Goal: Check status: Check status

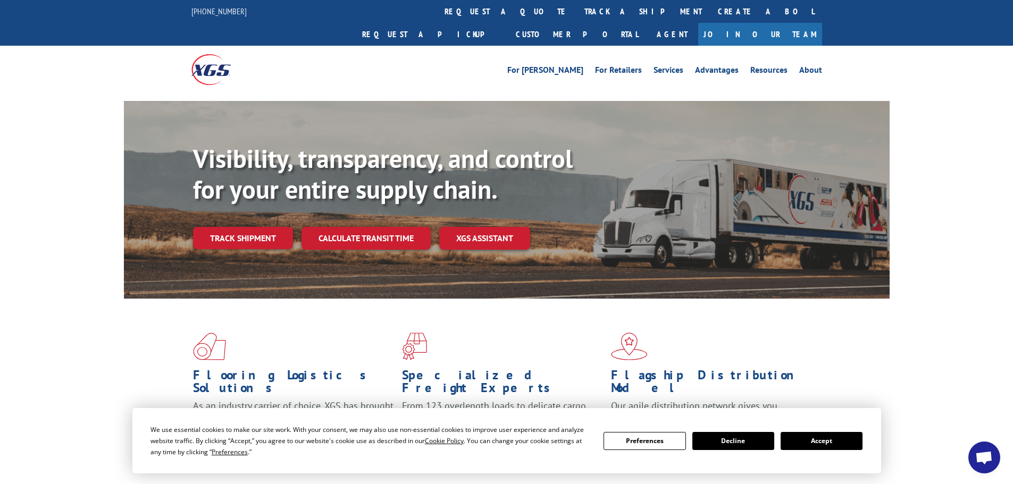
click at [816, 444] on button "Accept" at bounding box center [821, 441] width 82 height 18
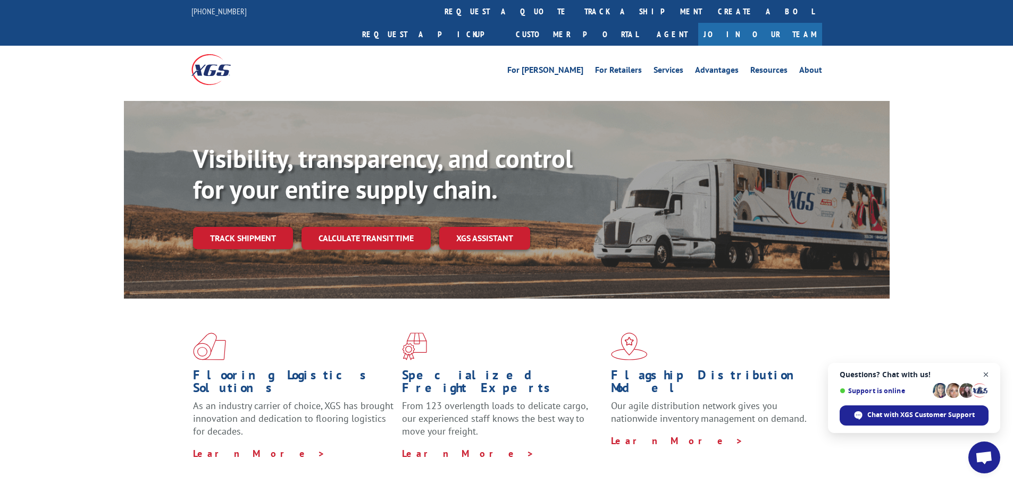
click at [986, 375] on span "Close chat" at bounding box center [985, 374] width 13 height 13
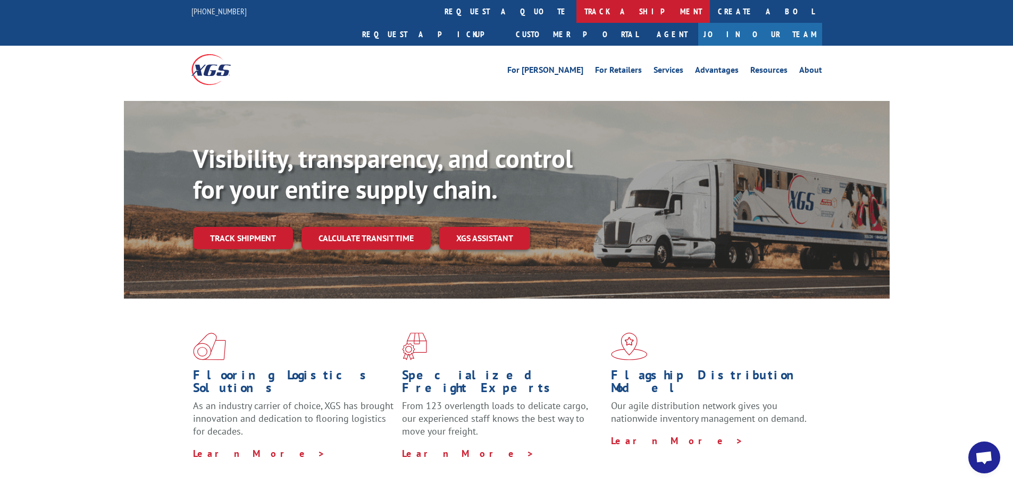
click at [576, 10] on link "track a shipment" at bounding box center [642, 11] width 133 height 23
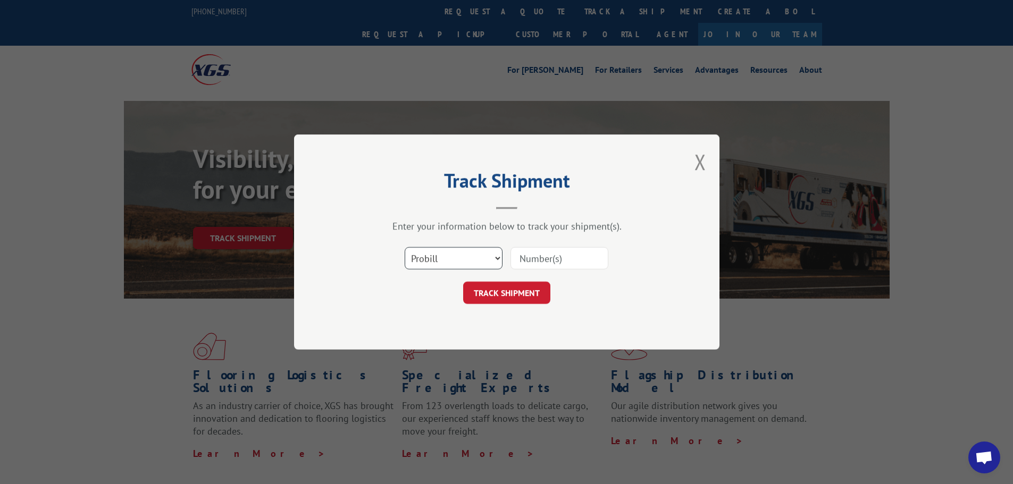
click at [471, 259] on select "Select category... Probill BOL PO" at bounding box center [453, 258] width 98 height 22
select select "bol"
click at [404, 247] on select "Select category... Probill BOL PO" at bounding box center [453, 258] width 98 height 22
click at [516, 257] on input at bounding box center [559, 258] width 98 height 22
paste input "0078178695"
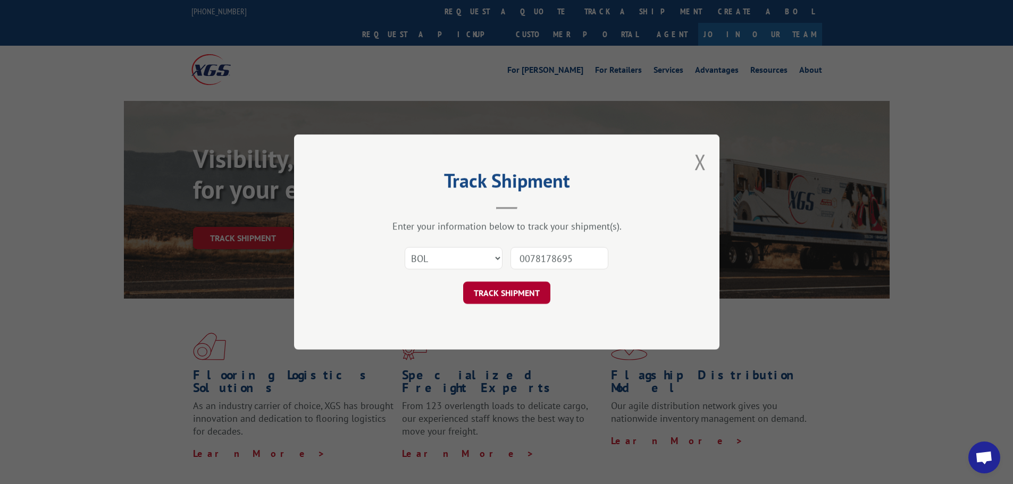
type input "0078178695"
click at [510, 290] on button "TRACK SHIPMENT" at bounding box center [506, 293] width 87 height 22
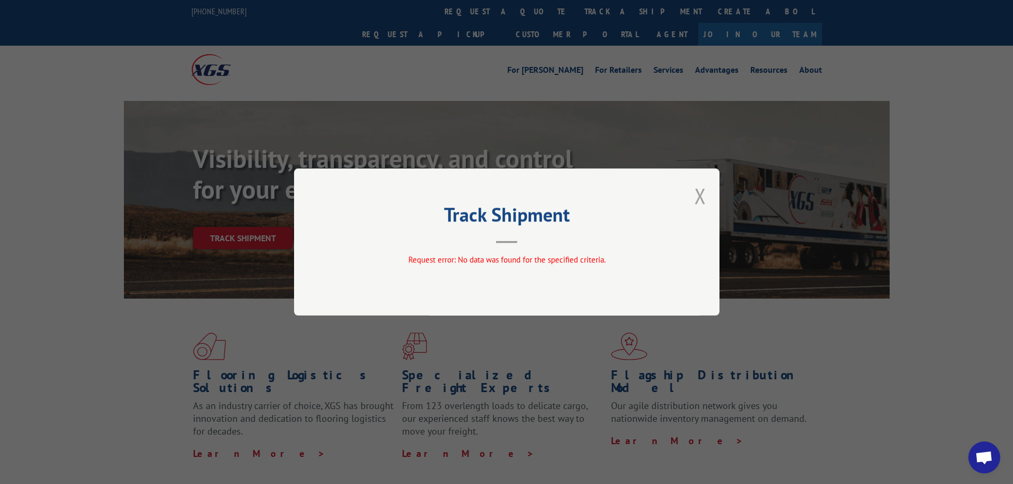
click at [701, 199] on button "Close modal" at bounding box center [700, 196] width 12 height 28
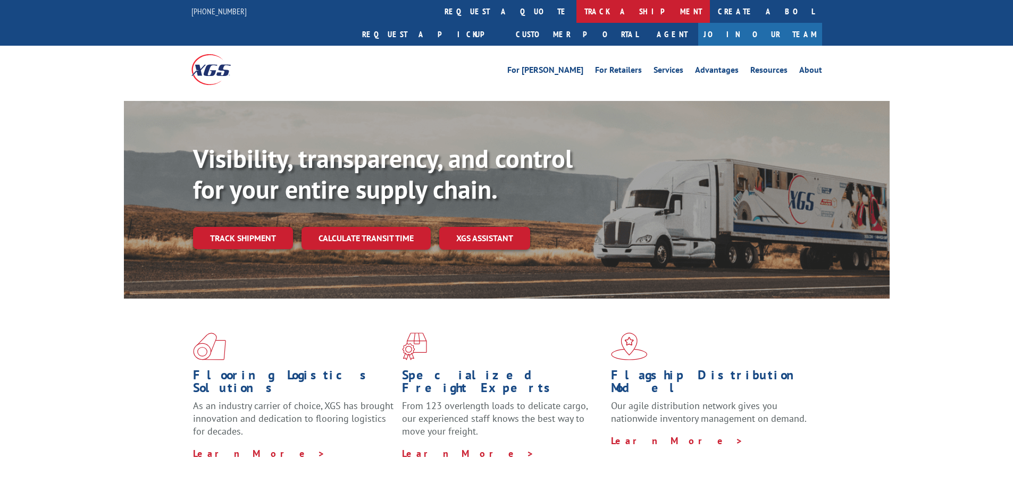
click at [576, 7] on link "track a shipment" at bounding box center [642, 11] width 133 height 23
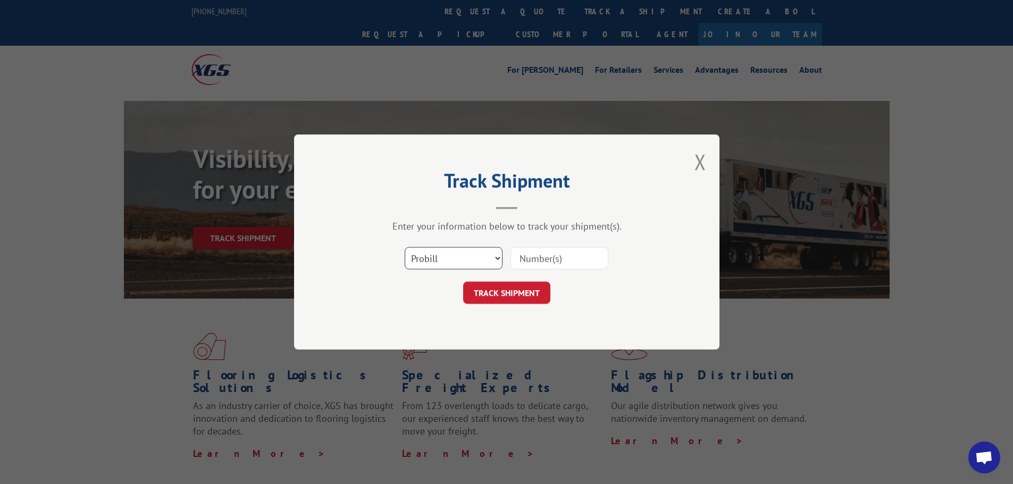
click at [468, 257] on select "Select category... Probill BOL PO" at bounding box center [453, 258] width 98 height 22
select select "bol"
click at [404, 247] on select "Select category... Probill BOL PO" at bounding box center [453, 258] width 98 height 22
click at [516, 258] on input at bounding box center [559, 258] width 98 height 22
paste input "0078178695"
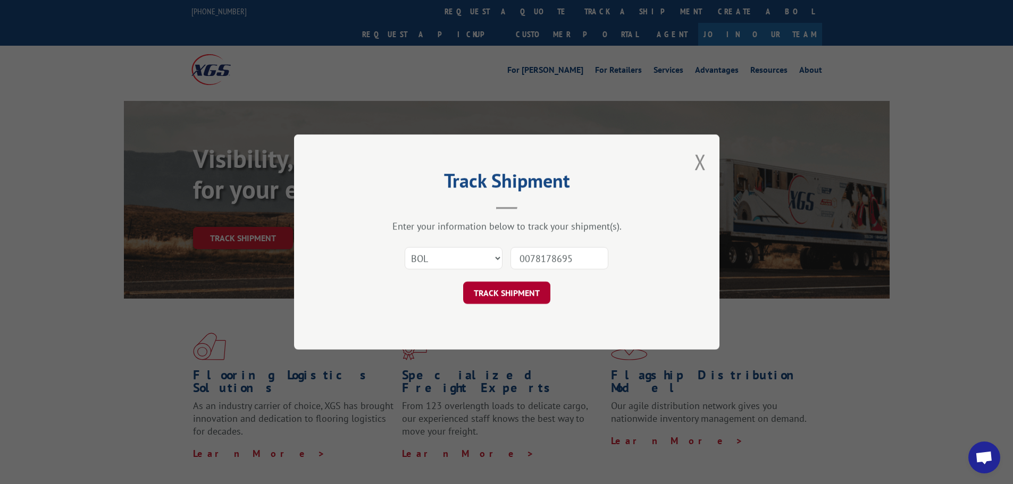
type input "0078178695"
click at [494, 287] on button "TRACK SHIPMENT" at bounding box center [506, 293] width 87 height 22
